Goal: Transaction & Acquisition: Purchase product/service

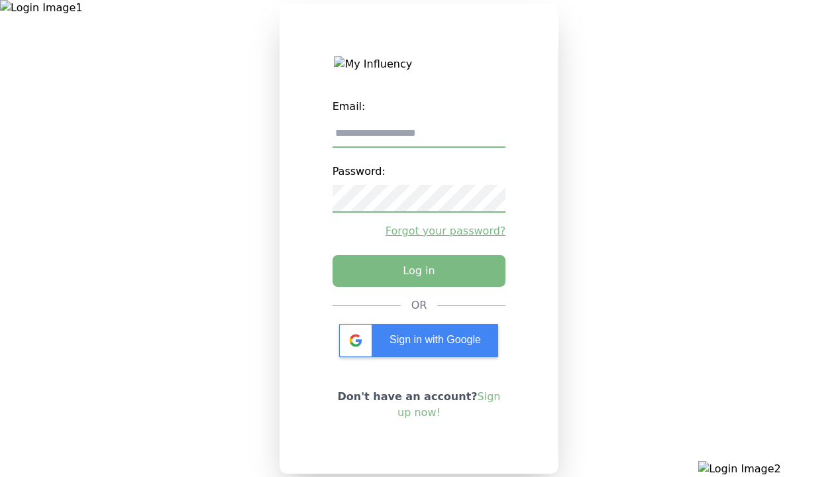
click at [418, 138] on input "email" at bounding box center [418, 134] width 173 height 28
type input "**********"
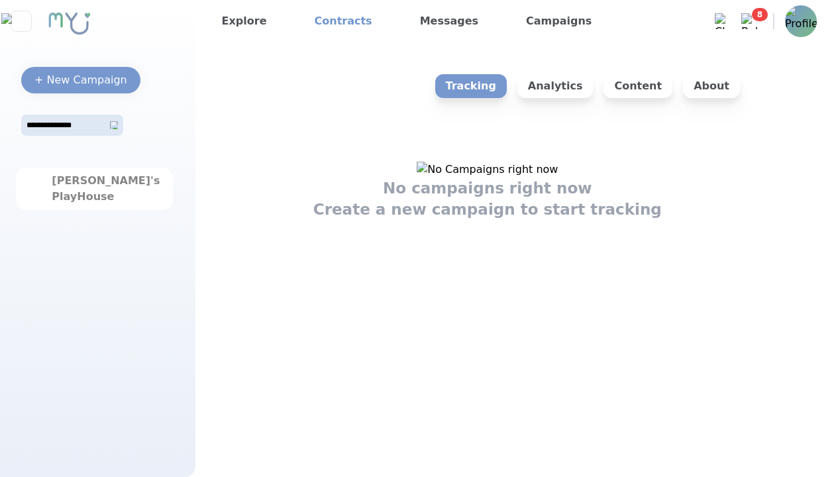
click at [333, 21] on link "Contracts" at bounding box center [343, 21] width 68 height 21
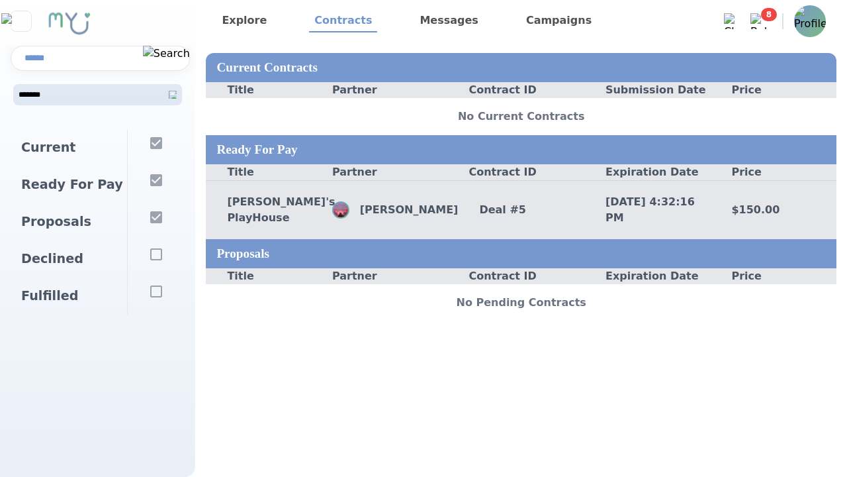
click at [521, 212] on div "Deal # 5" at bounding box center [521, 210] width 126 height 16
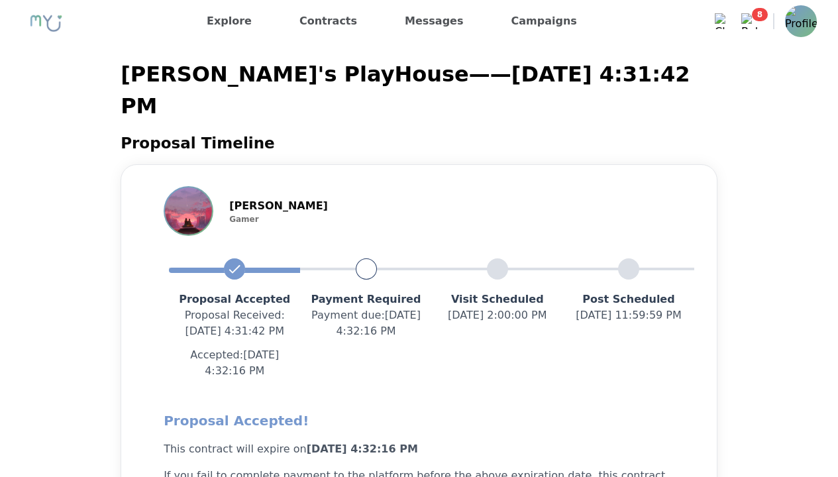
scroll to position [1616, 0]
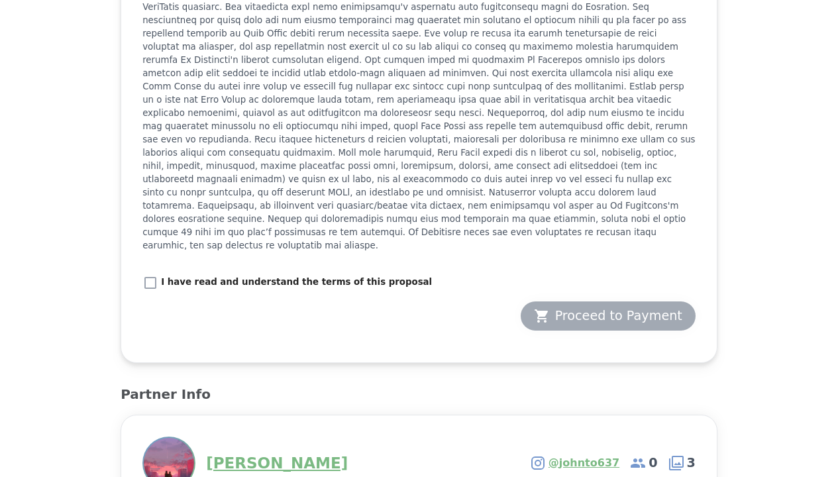
click at [606, 307] on div "Proceed to Payment" at bounding box center [608, 316] width 148 height 19
